Goal: Information Seeking & Learning: Find specific fact

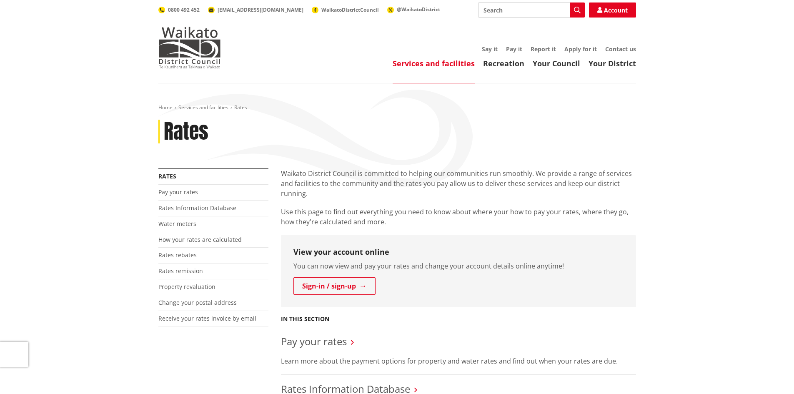
scroll to position [208, 0]
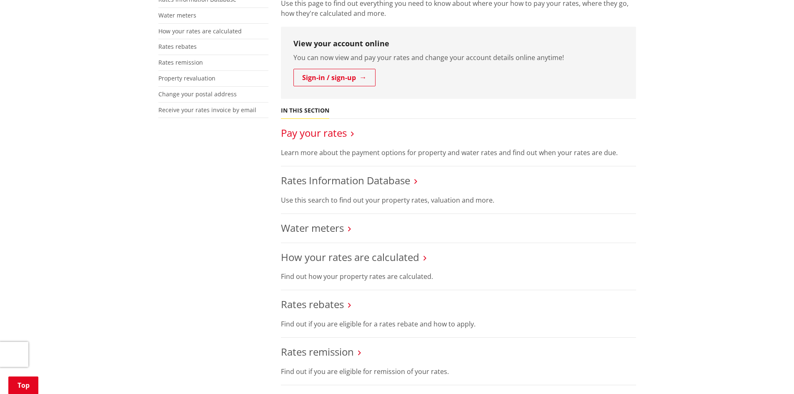
click at [318, 136] on link "Pay your rates" at bounding box center [314, 133] width 66 height 14
click at [393, 178] on link "Rates Information Database" at bounding box center [345, 180] width 129 height 14
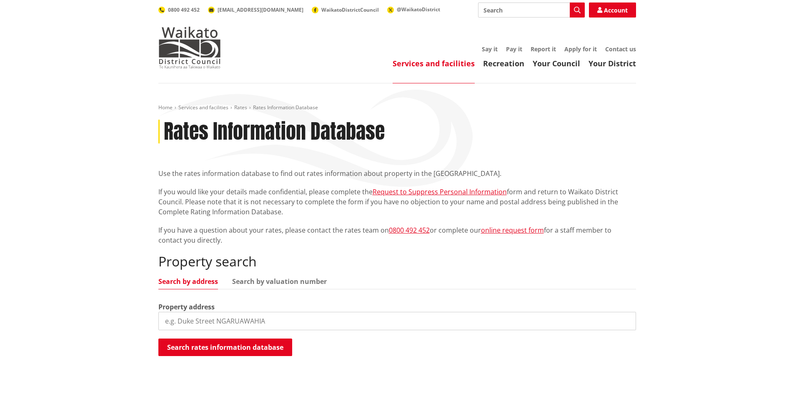
click at [246, 320] on input "search" at bounding box center [397, 321] width 478 height 18
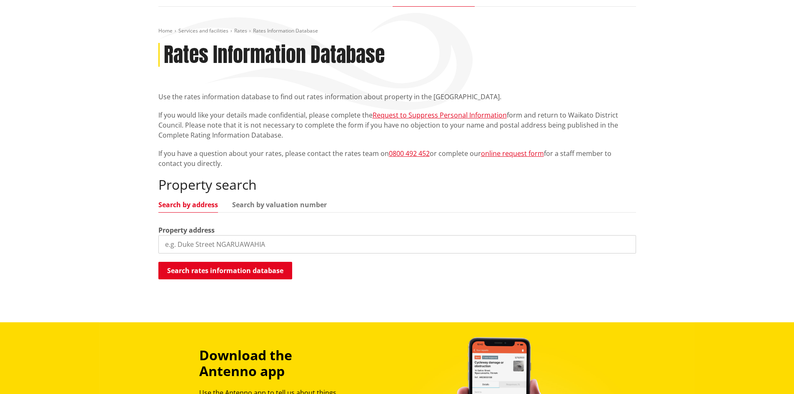
scroll to position [83, 0]
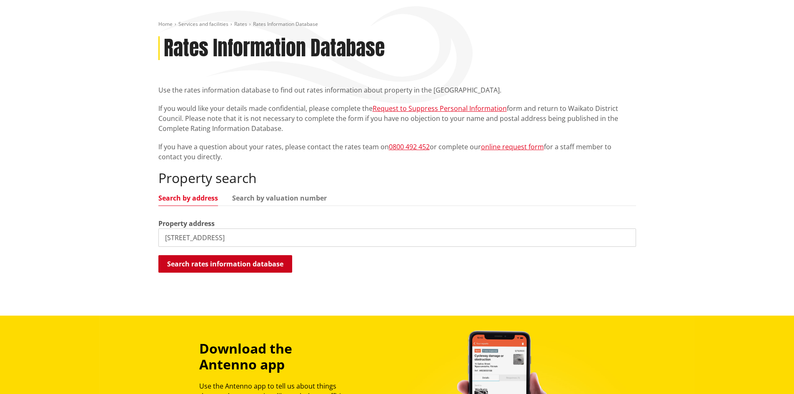
click at [286, 270] on button "Search rates information database" at bounding box center [225, 264] width 134 height 18
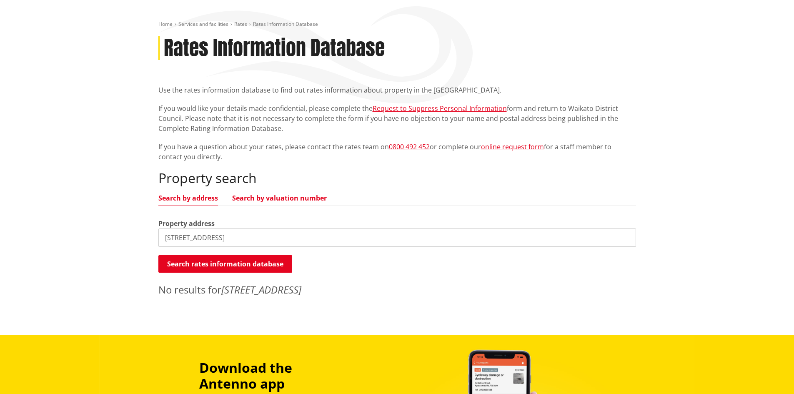
click at [263, 196] on link "Search by valuation number" at bounding box center [279, 198] width 95 height 7
click at [257, 237] on input "16 Duke Street Cambridge" at bounding box center [397, 238] width 478 height 18
click at [257, 237] on input "04370056" at bounding box center [397, 238] width 478 height 18
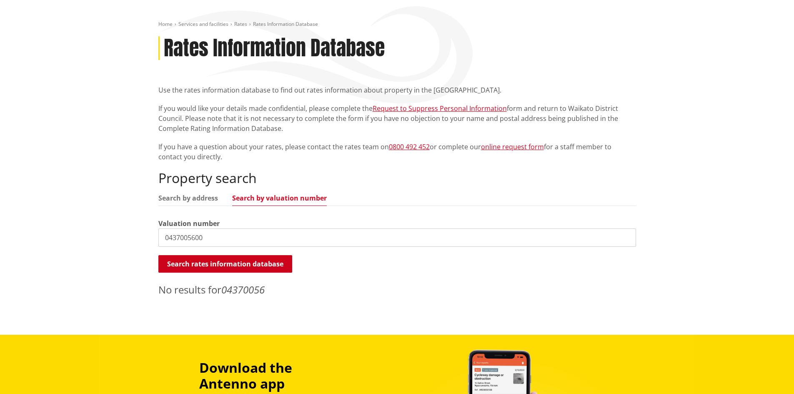
click at [261, 262] on button "Search rates information database" at bounding box center [225, 264] width 134 height 18
click at [272, 234] on input "0437005600" at bounding box center [397, 238] width 478 height 18
click at [272, 233] on input "0437005600" at bounding box center [397, 238] width 478 height 18
drag, startPoint x: 165, startPoint y: 238, endPoint x: 211, endPoint y: 247, distance: 46.9
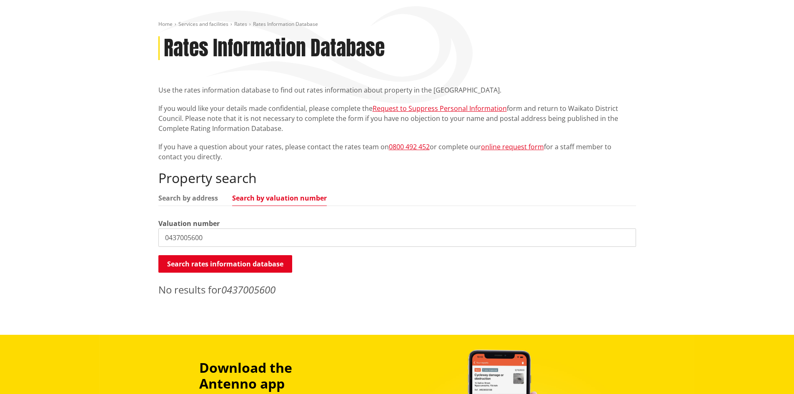
click at [165, 238] on input "0437005600" at bounding box center [397, 238] width 478 height 18
type input "0650437005600"
click at [203, 201] on link "Search by address" at bounding box center [188, 198] width 60 height 7
drag, startPoint x: 250, startPoint y: 236, endPoint x: 9, endPoint y: 216, distance: 241.5
click at [9, 216] on div "Home Services and facilities Rates Rates Information Database Rates Information…" at bounding box center [397, 167] width 794 height 335
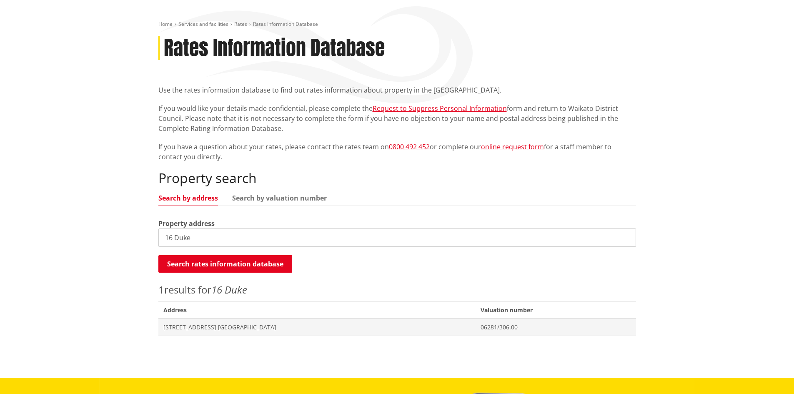
click at [238, 239] on input "16 Duke" at bounding box center [397, 238] width 478 height 18
click at [254, 237] on input "16 Duke Street" at bounding box center [397, 238] width 478 height 18
drag, startPoint x: 174, startPoint y: 237, endPoint x: 96, endPoint y: 241, distance: 77.6
click at [82, 240] on div "Home Services and facilities Rates Rates Information Database Rates Information…" at bounding box center [397, 189] width 794 height 378
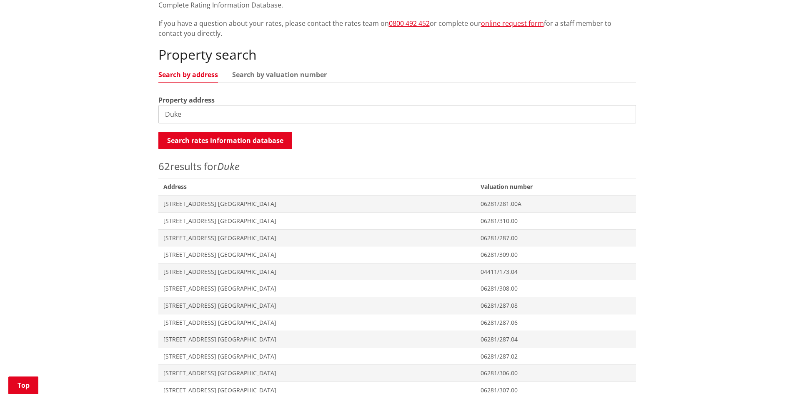
scroll to position [167, 0]
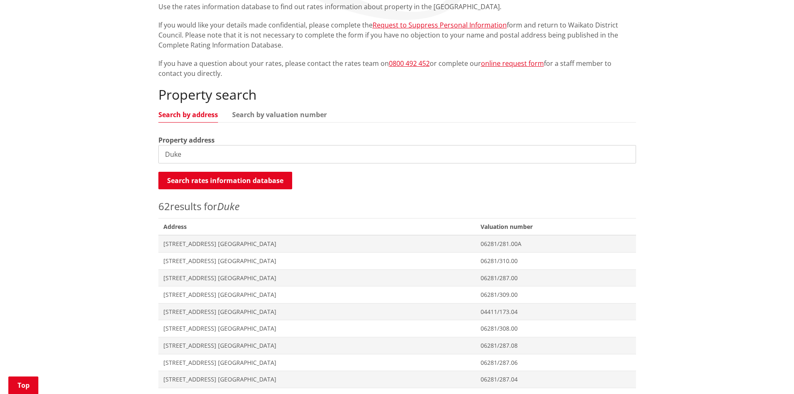
click at [241, 151] on input "Duke" at bounding box center [397, 154] width 478 height 18
type input "D"
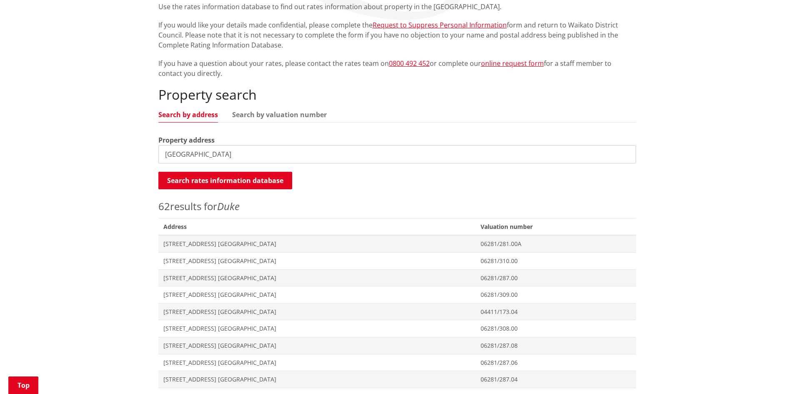
type input "Cambridge"
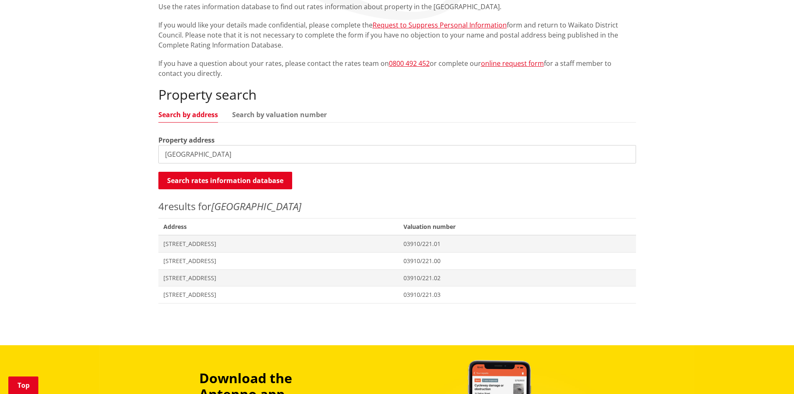
click at [231, 155] on input "Cambridge" at bounding box center [397, 154] width 478 height 18
click at [235, 151] on input "search" at bounding box center [397, 154] width 478 height 18
type input "Duke Street"
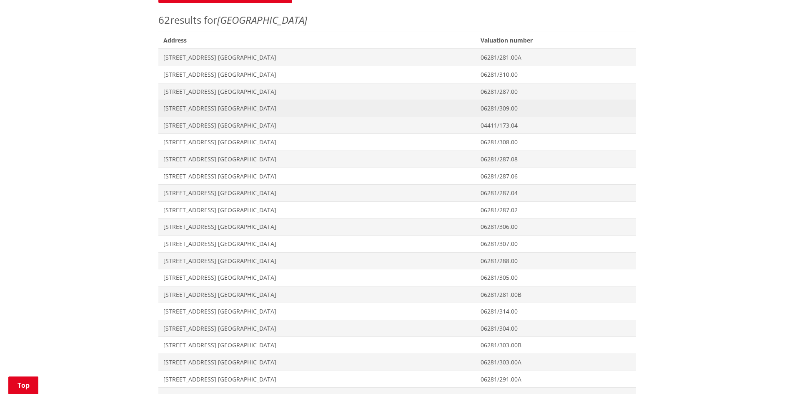
scroll to position [375, 0]
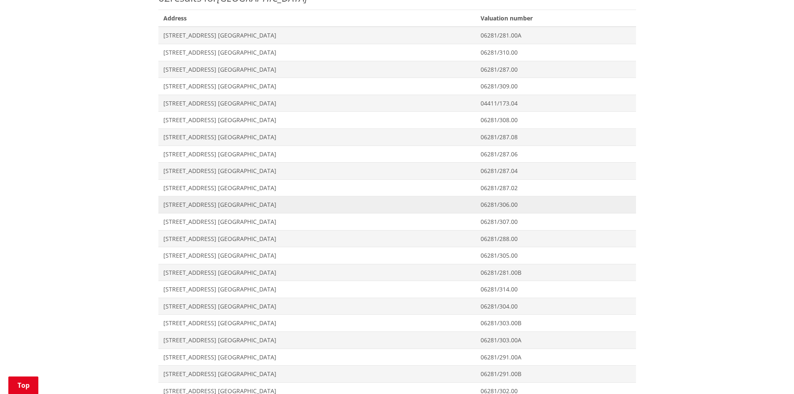
click at [229, 205] on span "[STREET_ADDRESS] [GEOGRAPHIC_DATA]" at bounding box center [316, 205] width 307 height 8
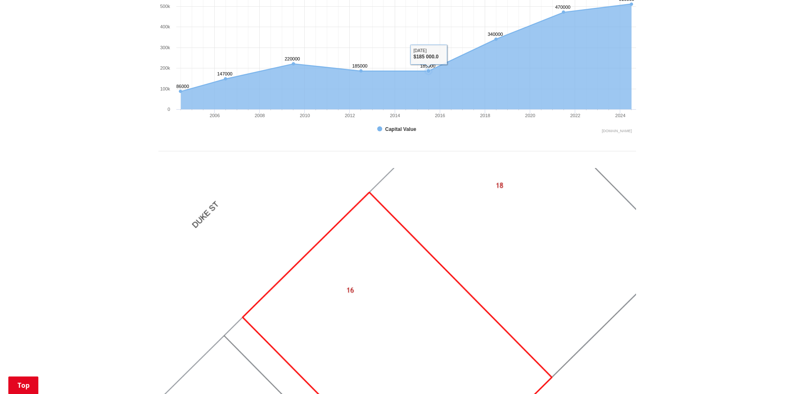
scroll to position [625, 0]
